Goal: Complete application form

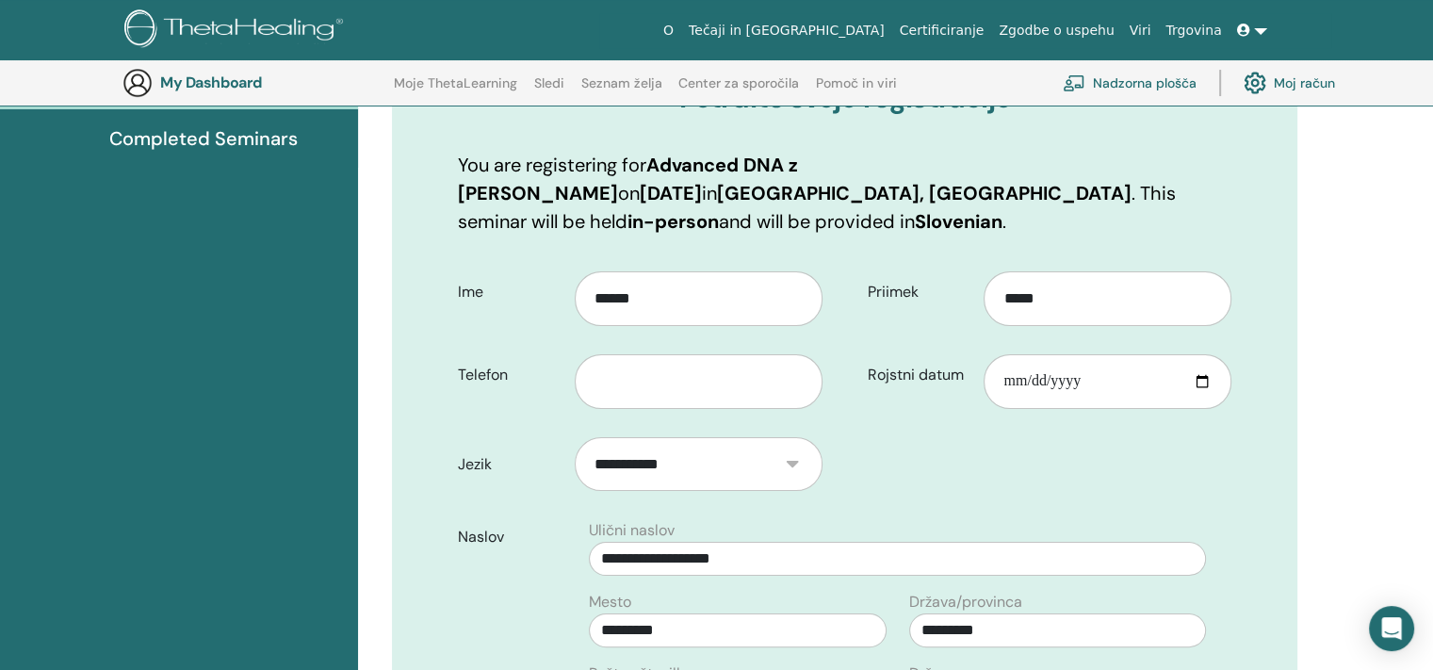
scroll to position [234, 0]
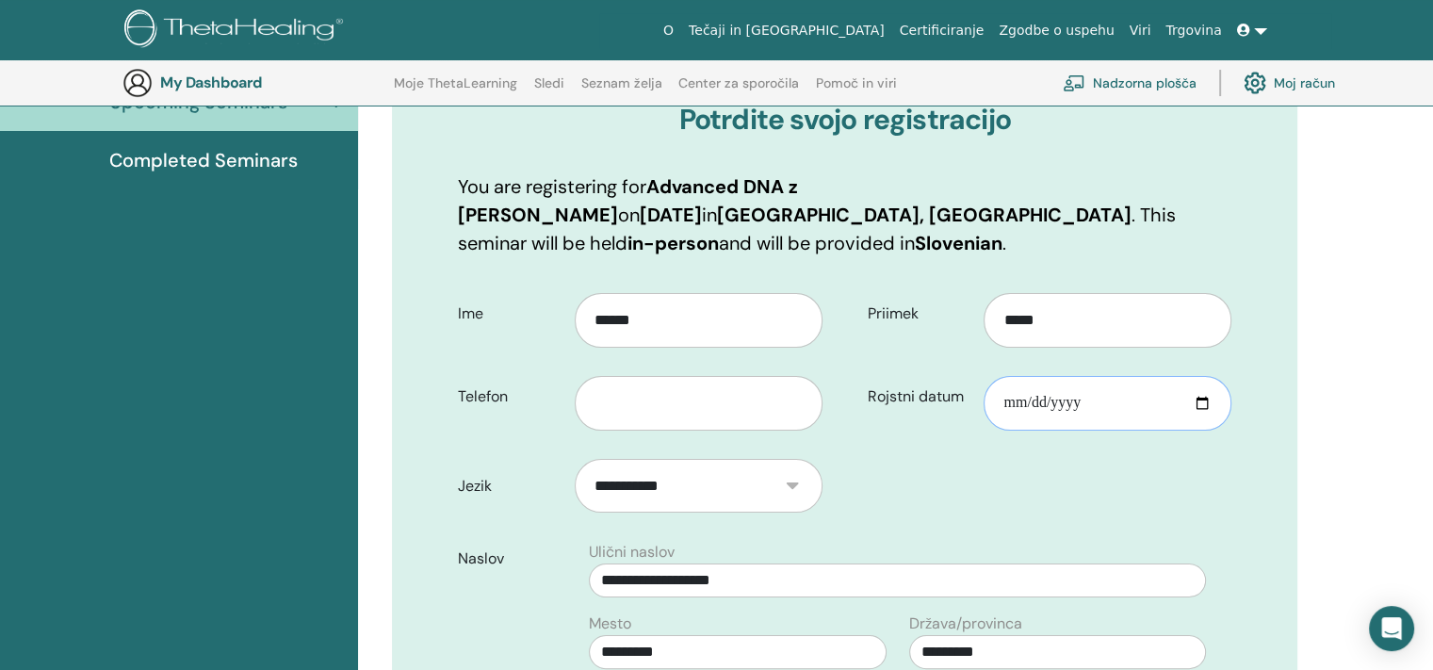
click at [1033, 376] on input "Rojstni datum" at bounding box center [1108, 403] width 248 height 55
click at [1012, 376] on input "Rojstni datum" at bounding box center [1108, 403] width 248 height 55
type input "**********"
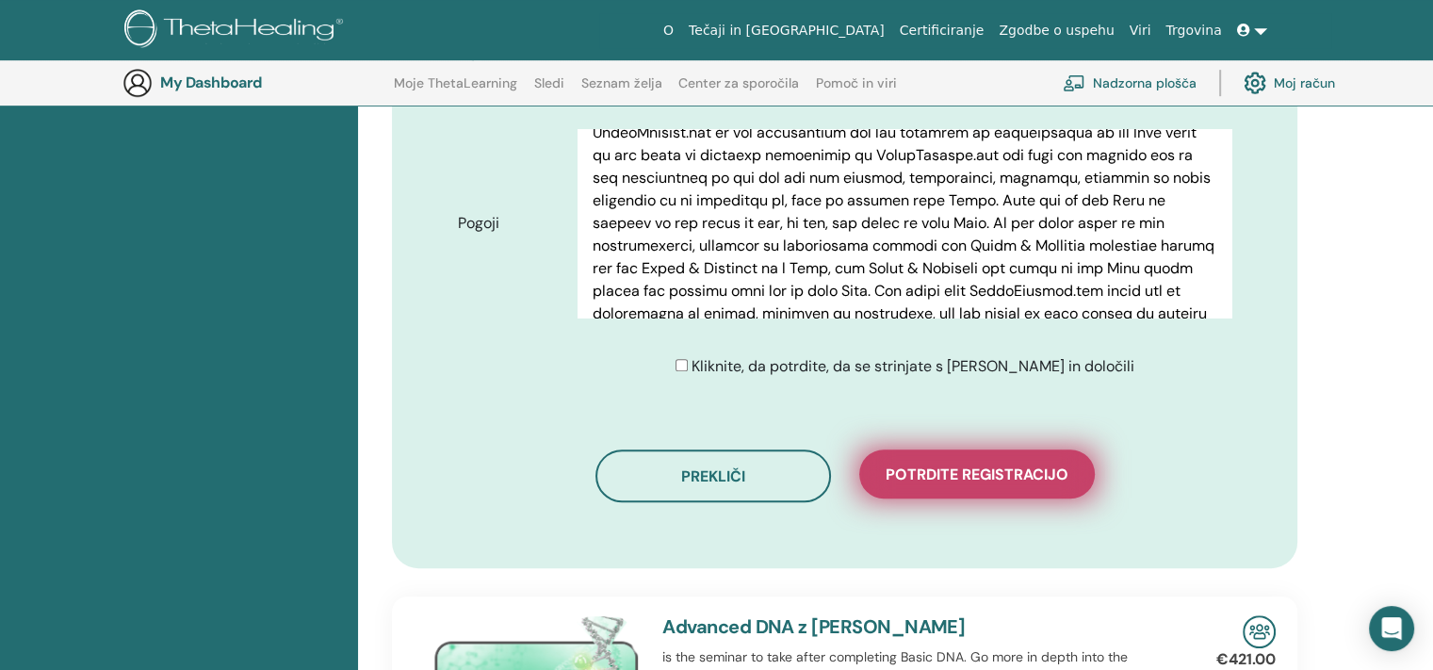
scroll to position [1082, 0]
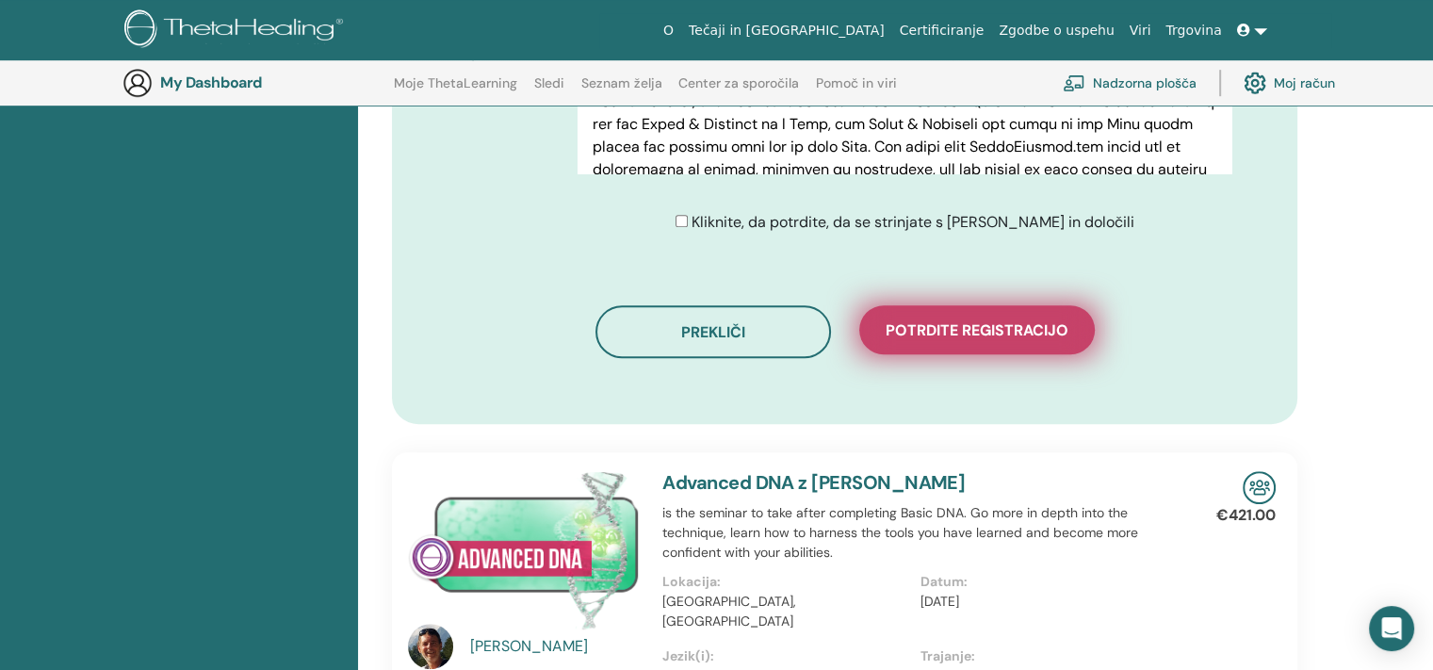
click at [970, 320] on span "Potrdite registracijo" at bounding box center [977, 330] width 183 height 20
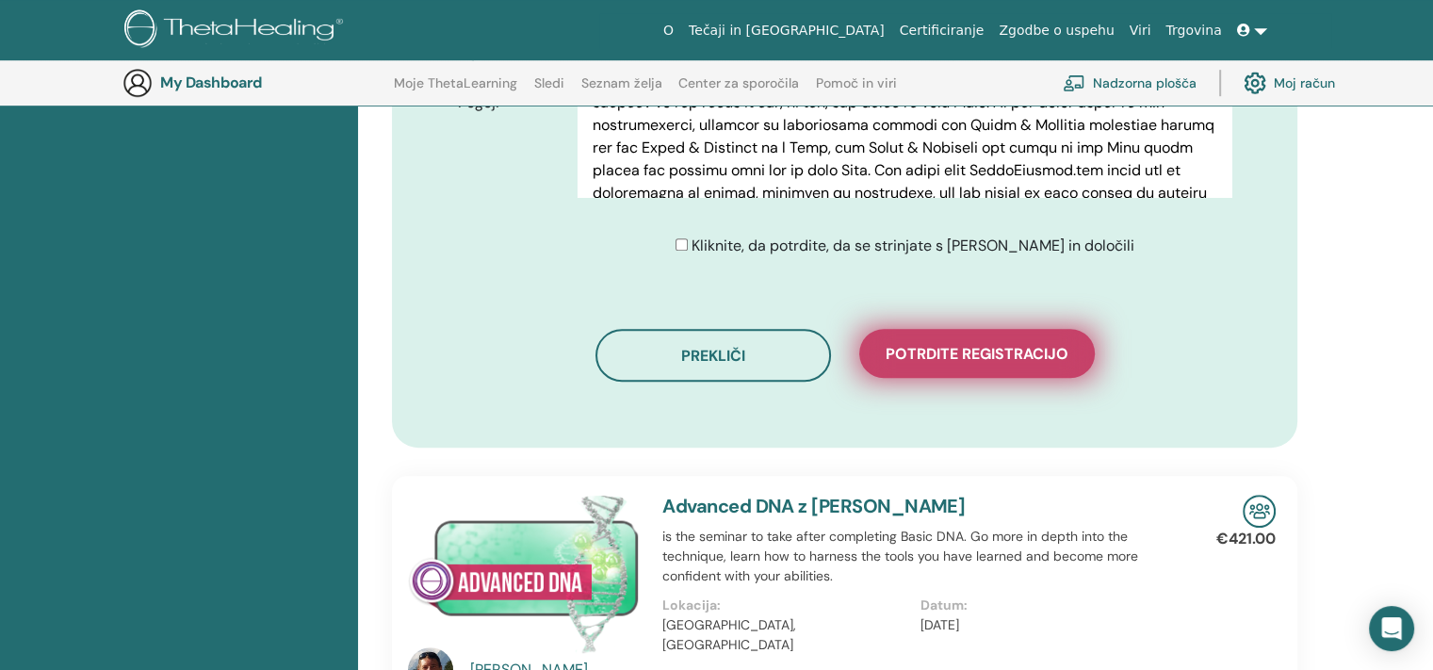
click at [948, 344] on span "Potrdite registracijo" at bounding box center [977, 354] width 183 height 20
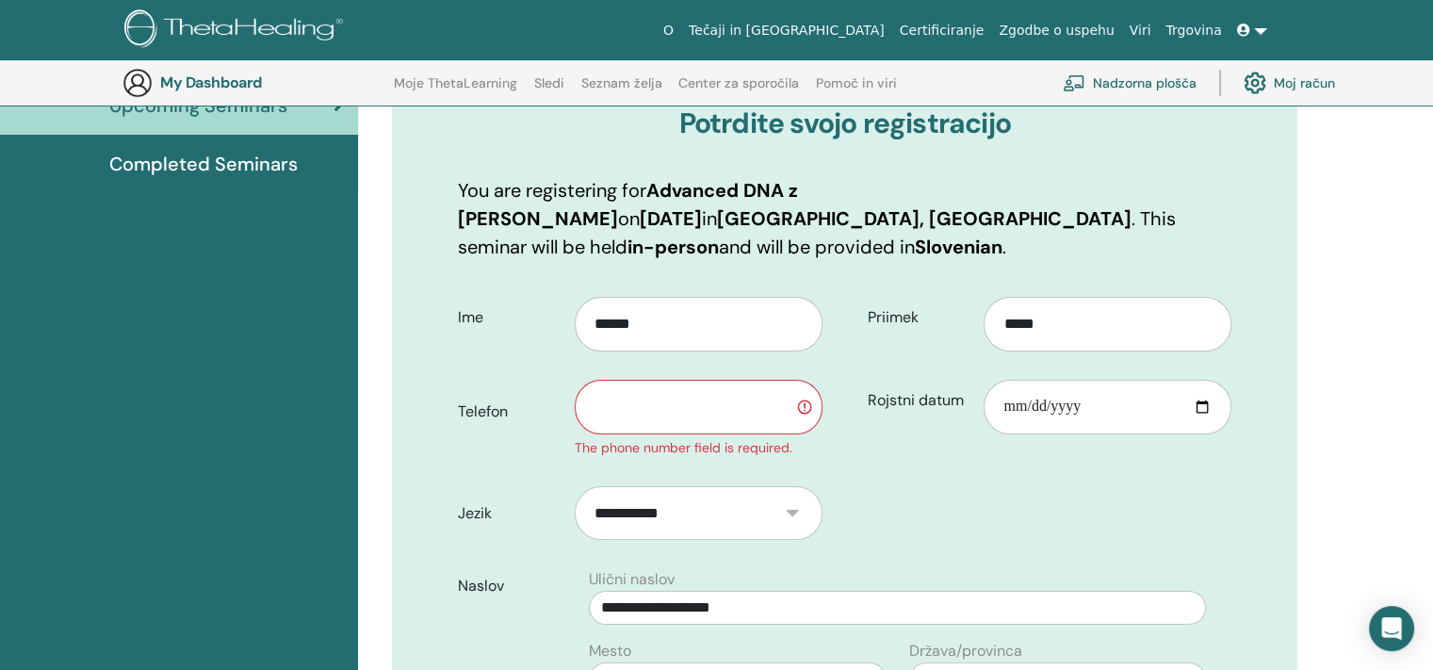
scroll to position [234, 0]
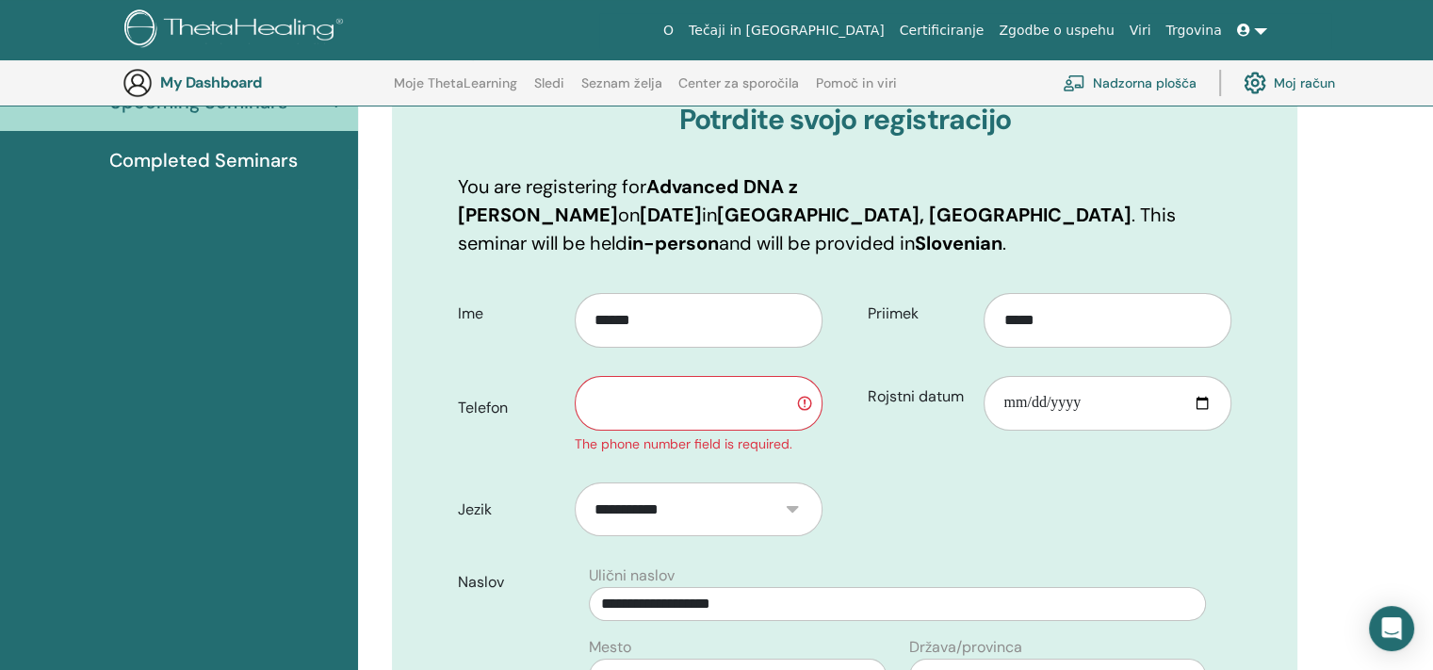
click at [652, 376] on input "text" at bounding box center [699, 403] width 248 height 55
type input "*********"
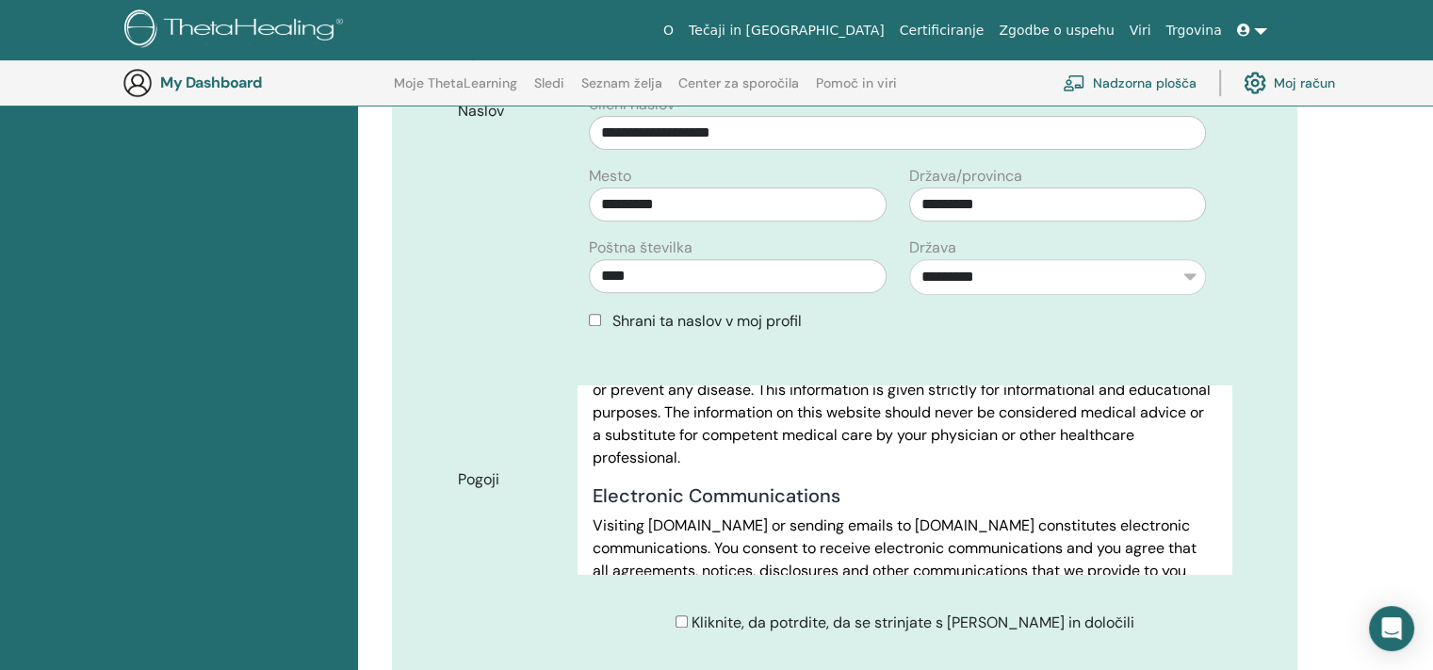
scroll to position [1131, 0]
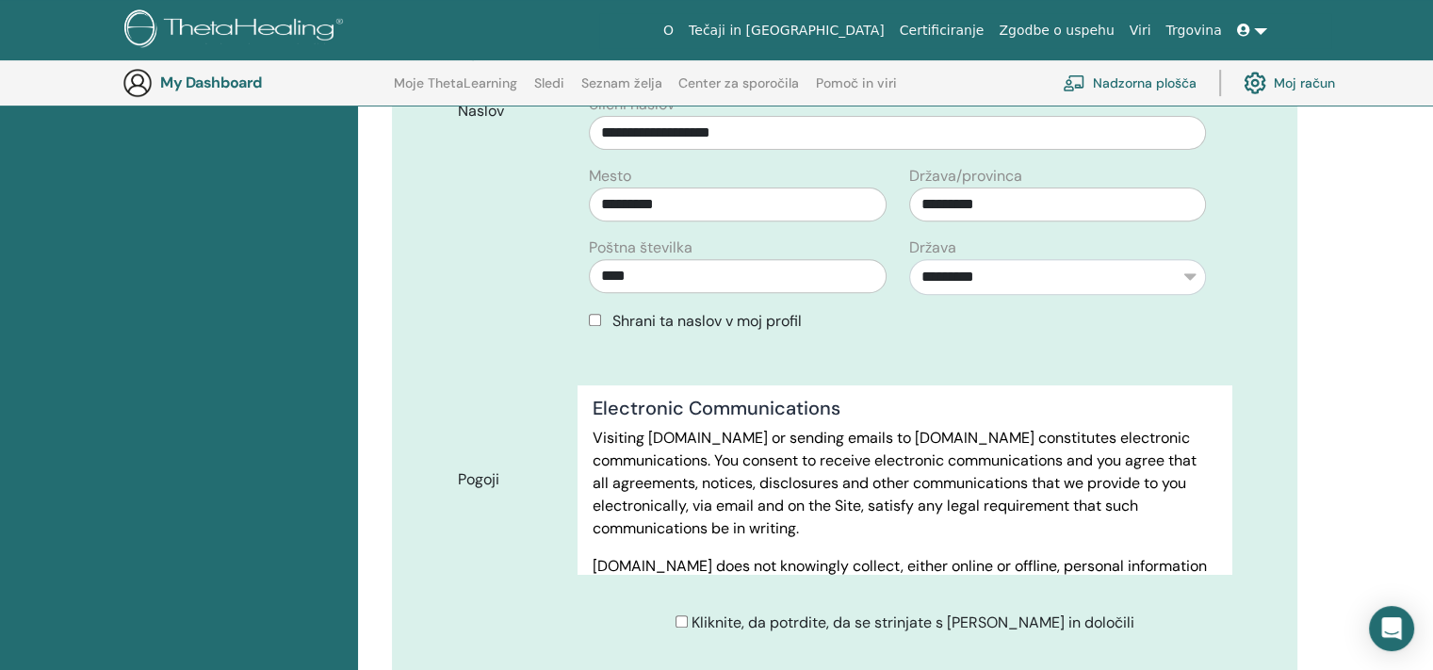
click at [588, 310] on div "Shrani ta naslov v moj profil" at bounding box center [898, 321] width 640 height 23
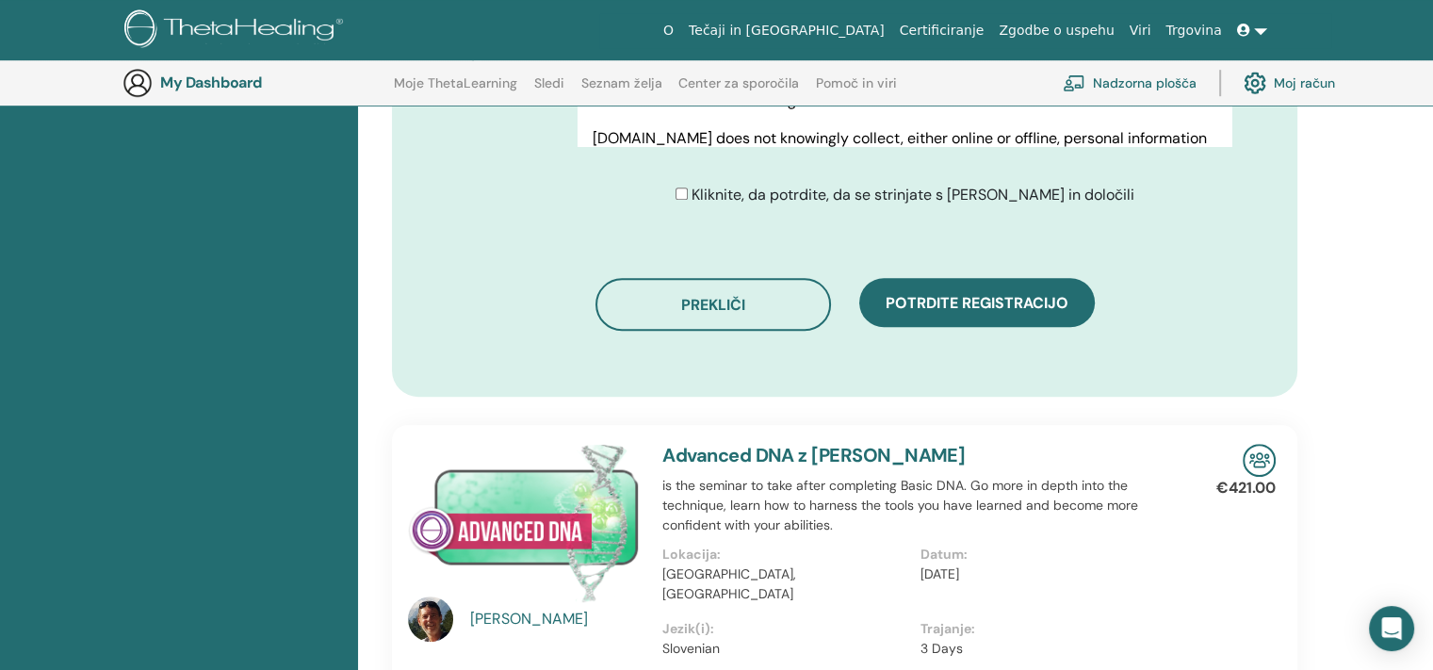
scroll to position [1176, 0]
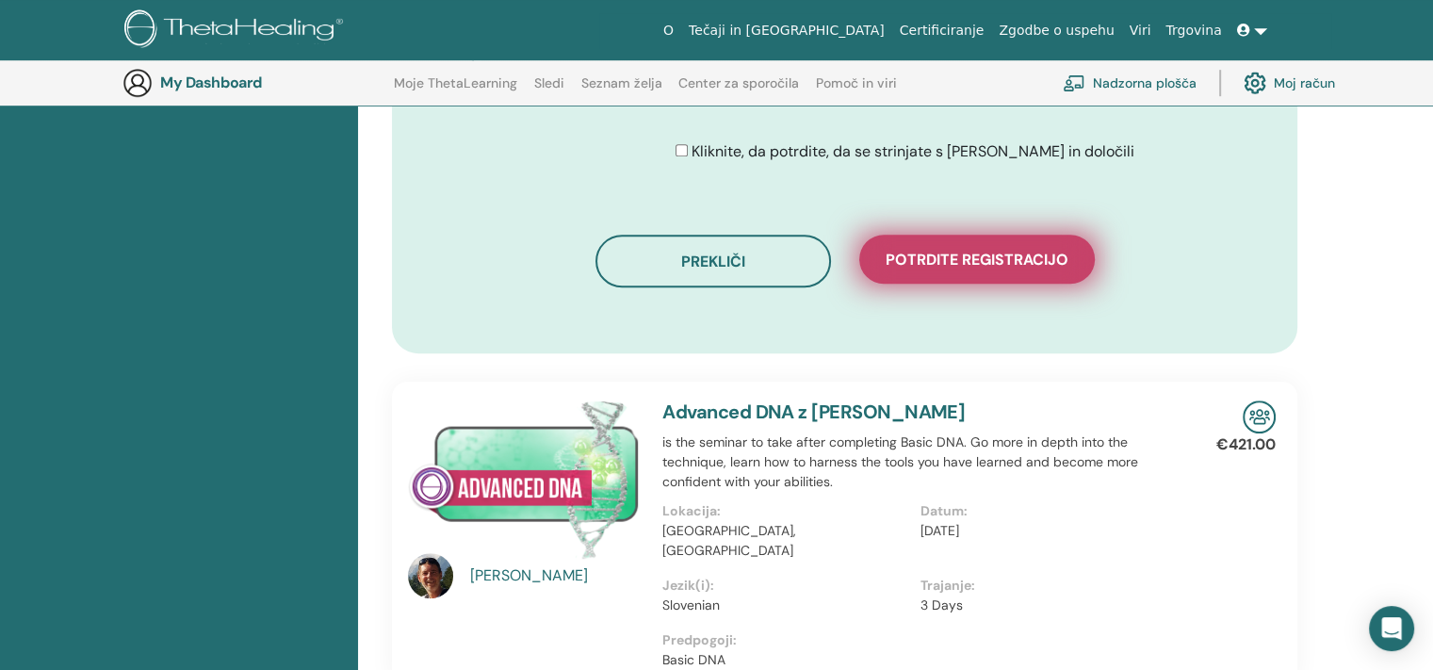
click at [991, 249] on button "Potrdite registracijo" at bounding box center [977, 259] width 236 height 49
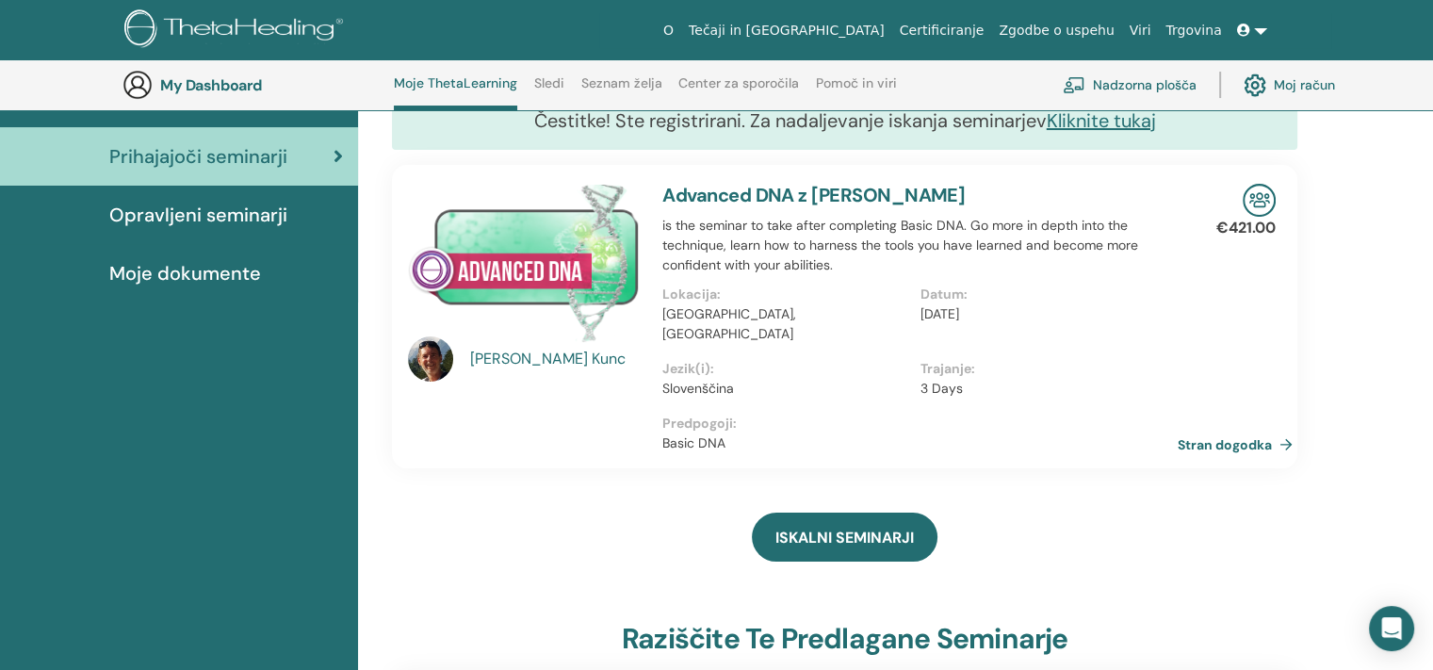
scroll to position [143, 0]
